Goal: Information Seeking & Learning: Find specific fact

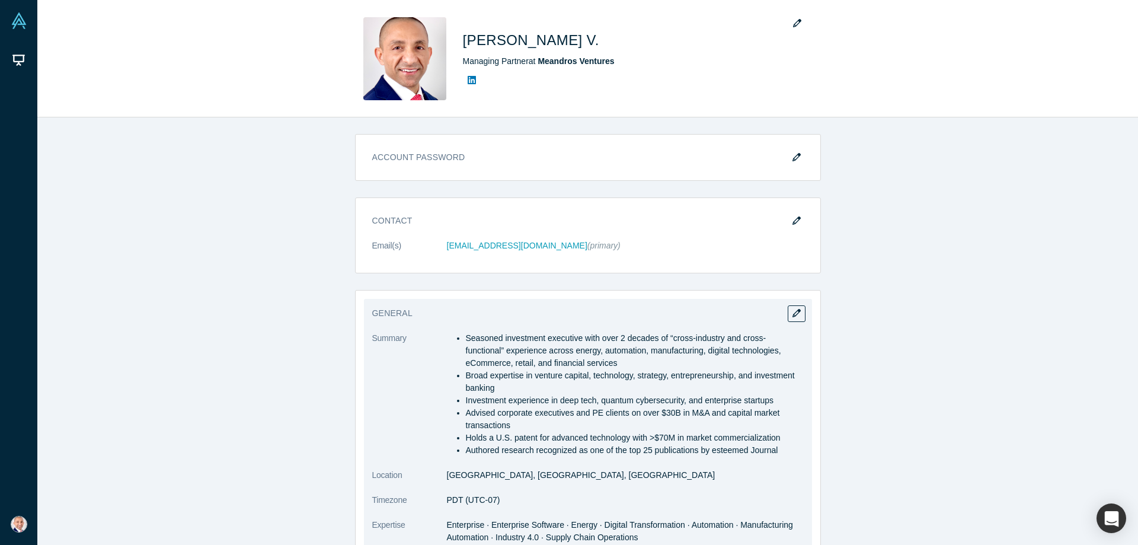
scroll to position [113, 0]
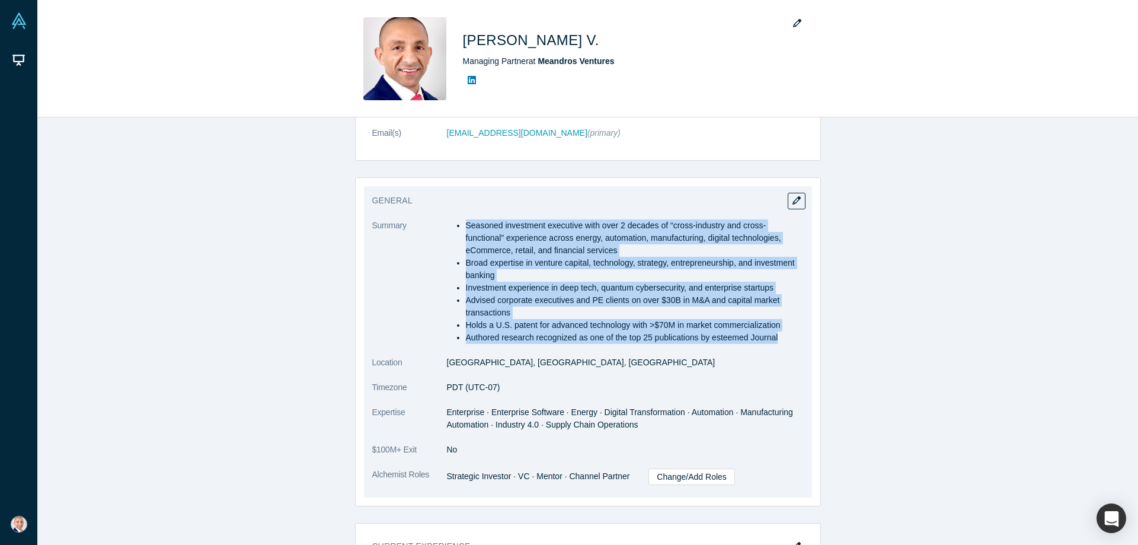
drag, startPoint x: 458, startPoint y: 224, endPoint x: 798, endPoint y: 336, distance: 358.1
click at [798, 336] on ul "Seasoned investment executive with over 2 decades of “cross-industry and cross-…" at bounding box center [625, 281] width 357 height 125
copy ul "Seasoned investment executive with over 2 decades of “cross-industry and cross-…"
